Goal: Transaction & Acquisition: Purchase product/service

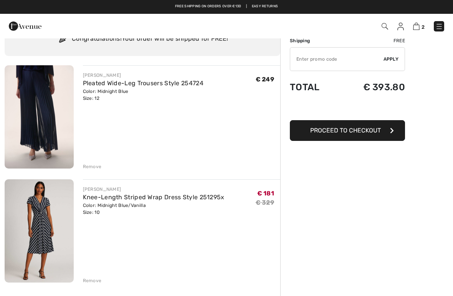
scroll to position [35, 0]
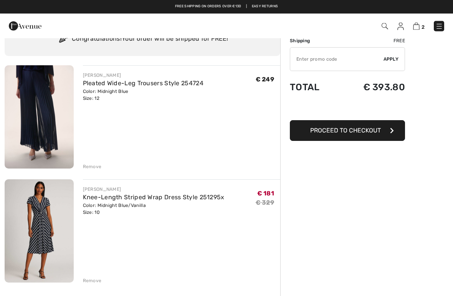
click at [54, 108] on img at bounding box center [39, 117] width 69 height 103
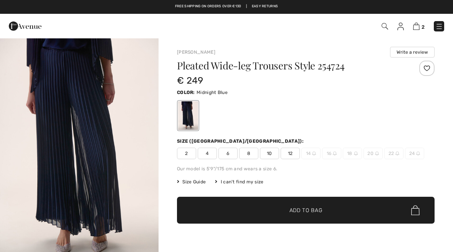
checkbox input "true"
click at [268, 154] on span "10" at bounding box center [269, 154] width 19 height 12
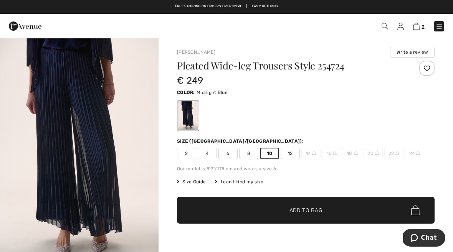
click at [296, 209] on span "Add to Bag" at bounding box center [306, 211] width 33 height 8
click at [417, 28] on img at bounding box center [416, 26] width 7 height 7
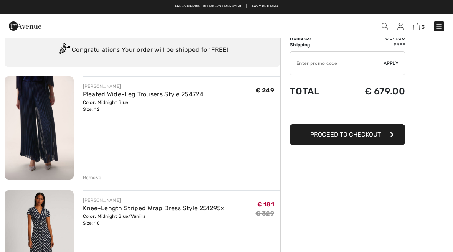
scroll to position [24, 0]
click at [94, 178] on div "Remove" at bounding box center [92, 178] width 19 height 7
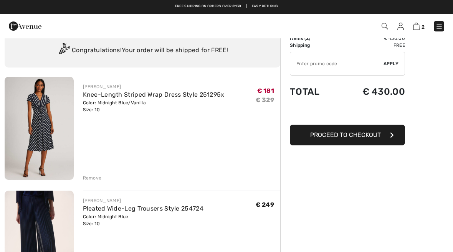
click at [43, 124] on img at bounding box center [39, 128] width 69 height 103
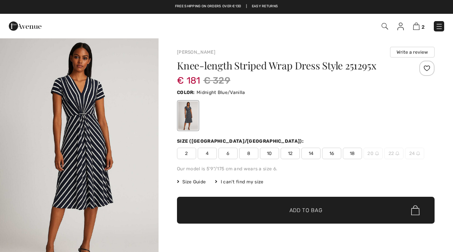
checkbox input "true"
click at [248, 155] on span "8" at bounding box center [248, 154] width 19 height 12
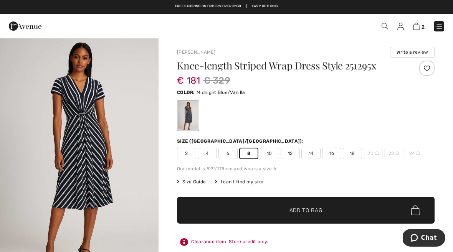
click at [291, 207] on span "Add to Bag" at bounding box center [306, 211] width 33 height 8
click at [420, 26] on img at bounding box center [416, 26] width 7 height 7
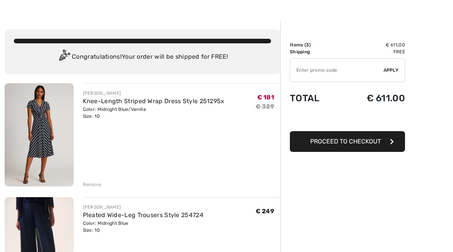
scroll to position [18, 0]
click at [94, 187] on div "Remove" at bounding box center [92, 184] width 19 height 7
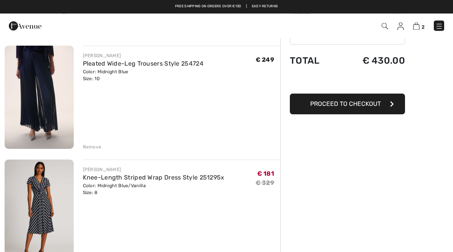
scroll to position [0, 0]
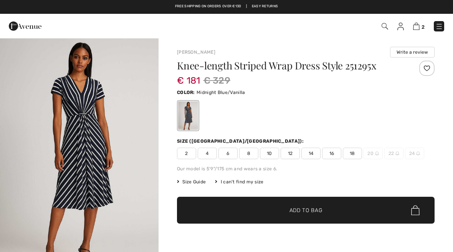
checkbox input "true"
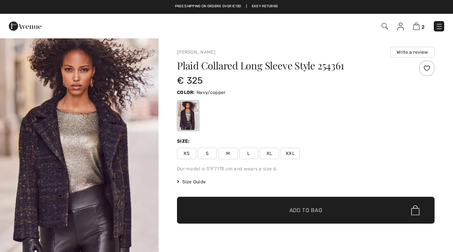
checkbox input "true"
click at [439, 26] on img at bounding box center [439, 27] width 8 height 8
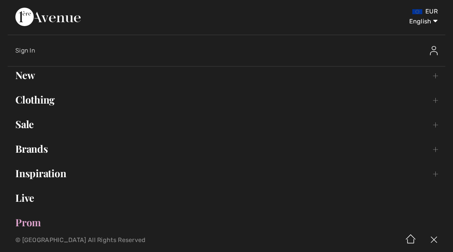
click at [32, 76] on link "New Toggle submenu" at bounding box center [227, 75] width 438 height 17
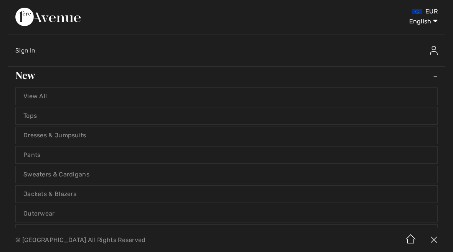
click at [39, 104] on link "View All" at bounding box center [227, 96] width 422 height 17
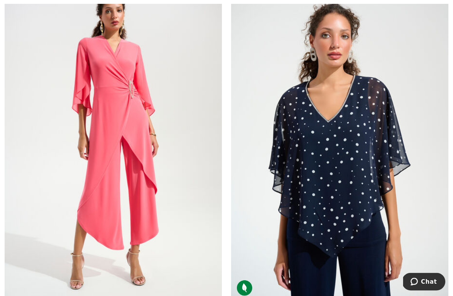
scroll to position [1951, 0]
click at [213, 252] on img at bounding box center [210, 289] width 7 height 7
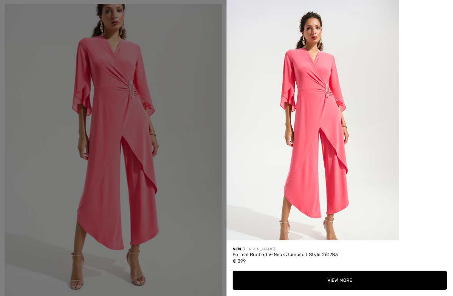
scroll to position [0, 0]
click at [124, 139] on div at bounding box center [226, 148] width 453 height 296
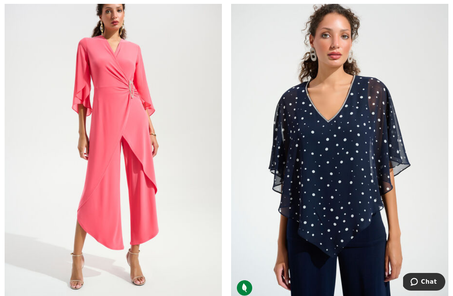
click at [192, 69] on img at bounding box center [113, 138] width 217 height 326
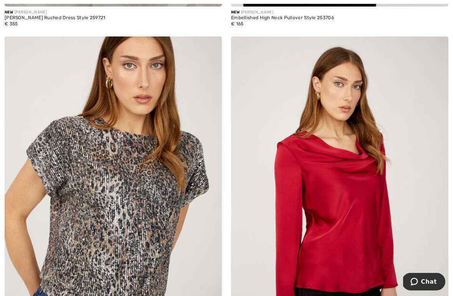
scroll to position [5678, 0]
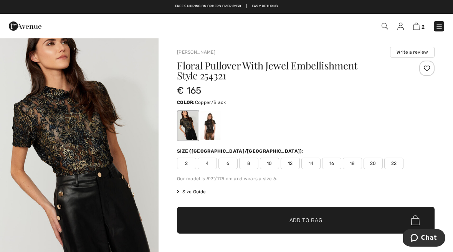
click at [209, 127] on div at bounding box center [210, 125] width 20 height 29
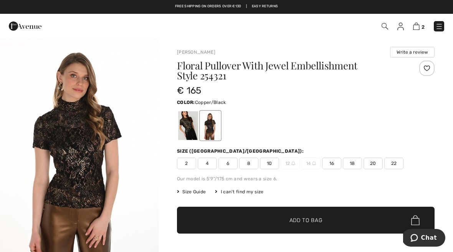
click at [193, 128] on div at bounding box center [188, 125] width 20 height 29
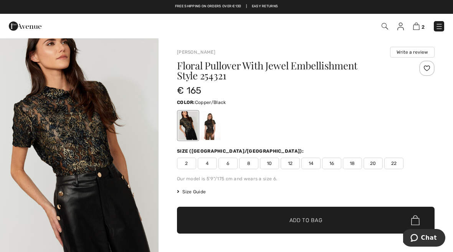
click at [210, 134] on div at bounding box center [210, 125] width 20 height 29
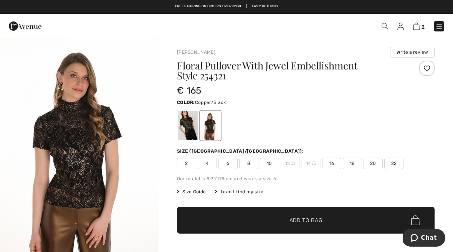
click at [190, 125] on div at bounding box center [188, 125] width 20 height 29
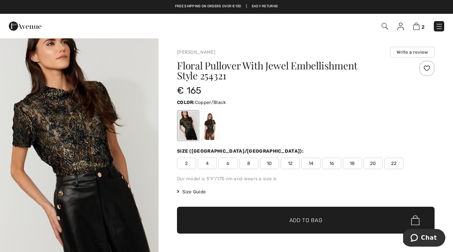
click at [211, 128] on div at bounding box center [210, 125] width 20 height 29
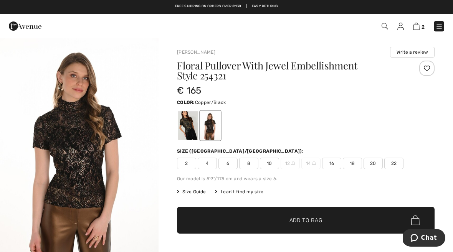
click at [436, 28] on img at bounding box center [439, 27] width 8 height 8
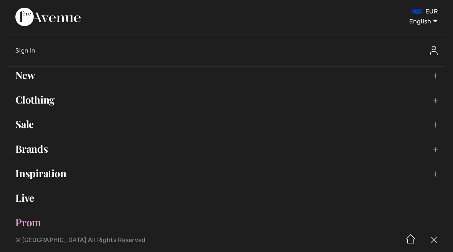
click at [30, 81] on link "New Toggle submenu" at bounding box center [227, 75] width 438 height 17
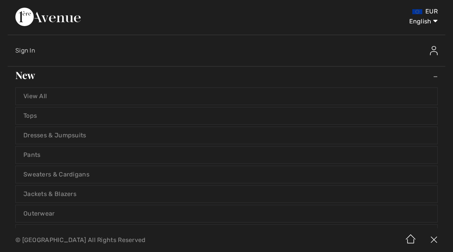
click at [61, 157] on link "Pants" at bounding box center [227, 155] width 422 height 17
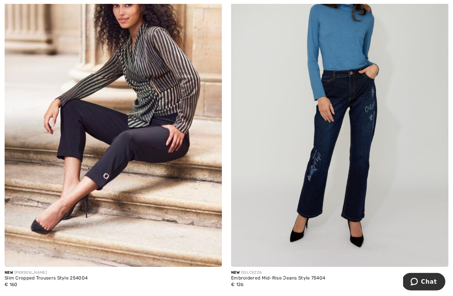
scroll to position [3471, 0]
